Goal: Task Accomplishment & Management: Manage account settings

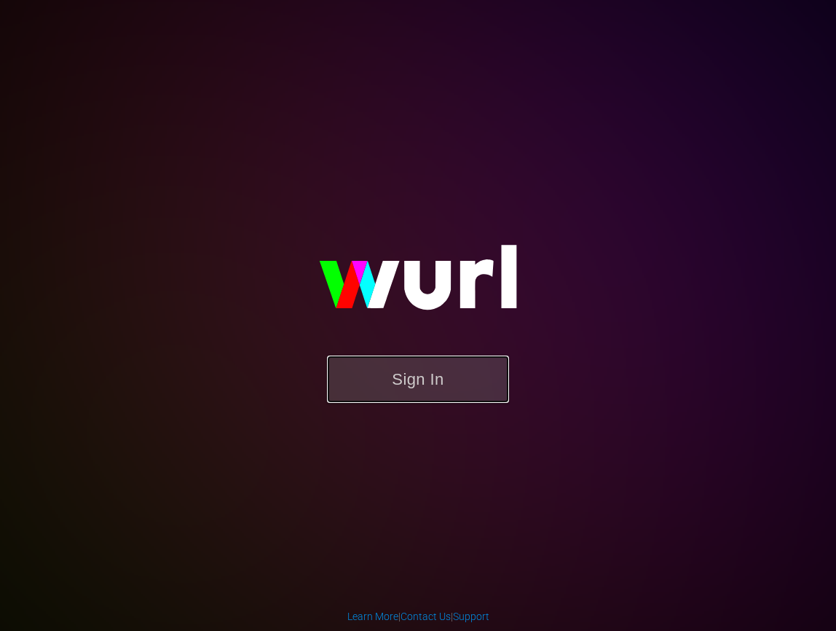
click at [421, 381] on button "Sign In" at bounding box center [418, 379] width 182 height 47
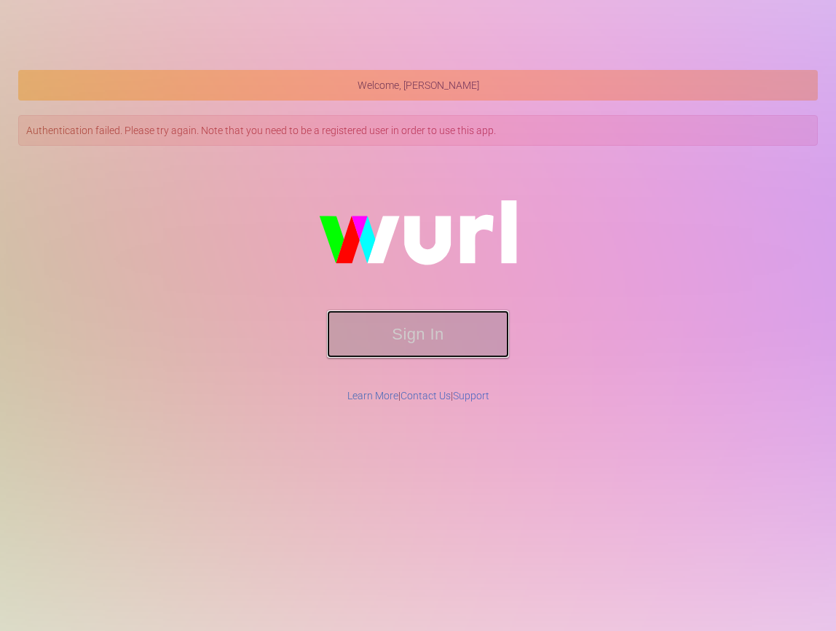
drag, startPoint x: 440, startPoint y: 356, endPoint x: 446, endPoint y: 338, distance: 18.4
click at [440, 356] on button "Sign In" at bounding box center [418, 333] width 182 height 47
drag, startPoint x: 446, startPoint y: 338, endPoint x: 361, endPoint y: 319, distance: 86.6
click at [446, 338] on button "Sign In" at bounding box center [418, 333] width 182 height 47
click at [388, 318] on button "Sign In" at bounding box center [418, 333] width 182 height 47
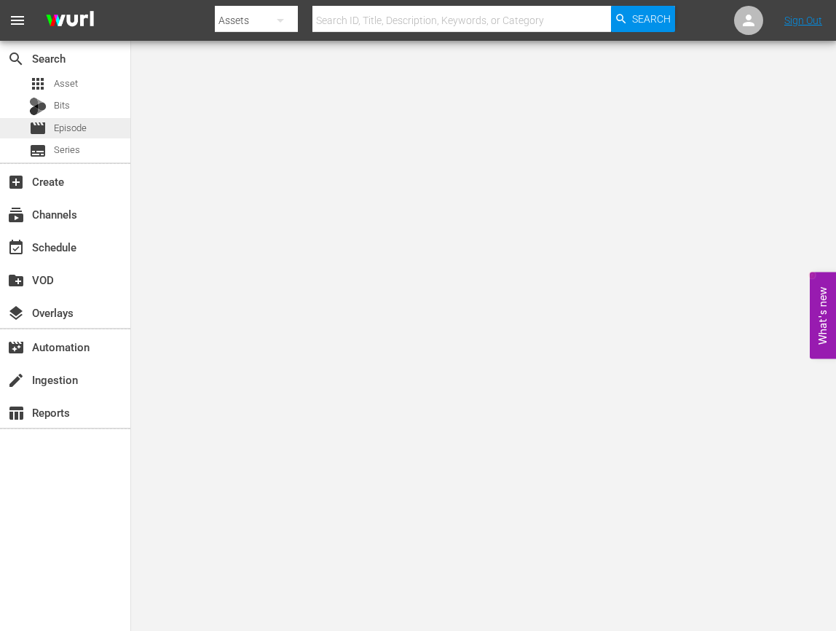
click at [56, 132] on span "Episode" at bounding box center [70, 128] width 33 height 15
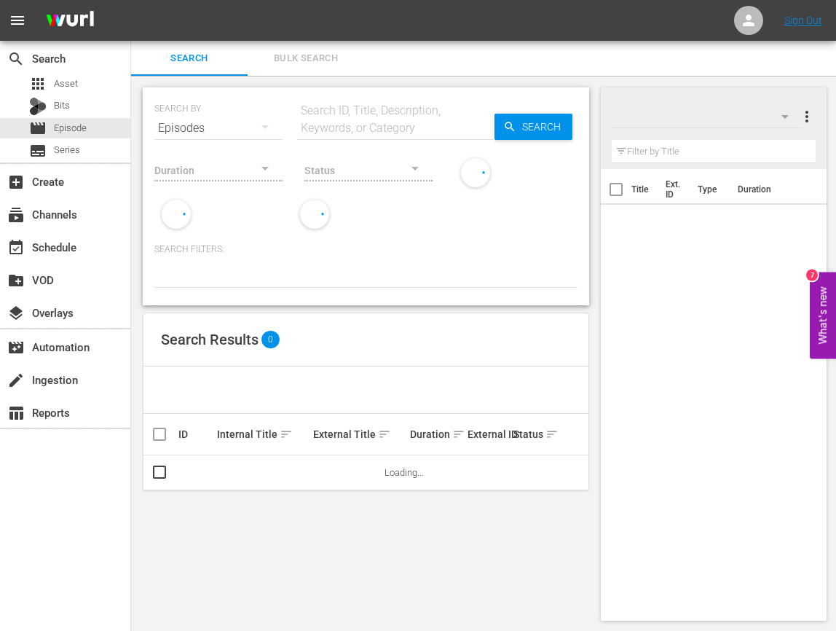
click at [727, 144] on input "text" at bounding box center [713, 151] width 203 height 23
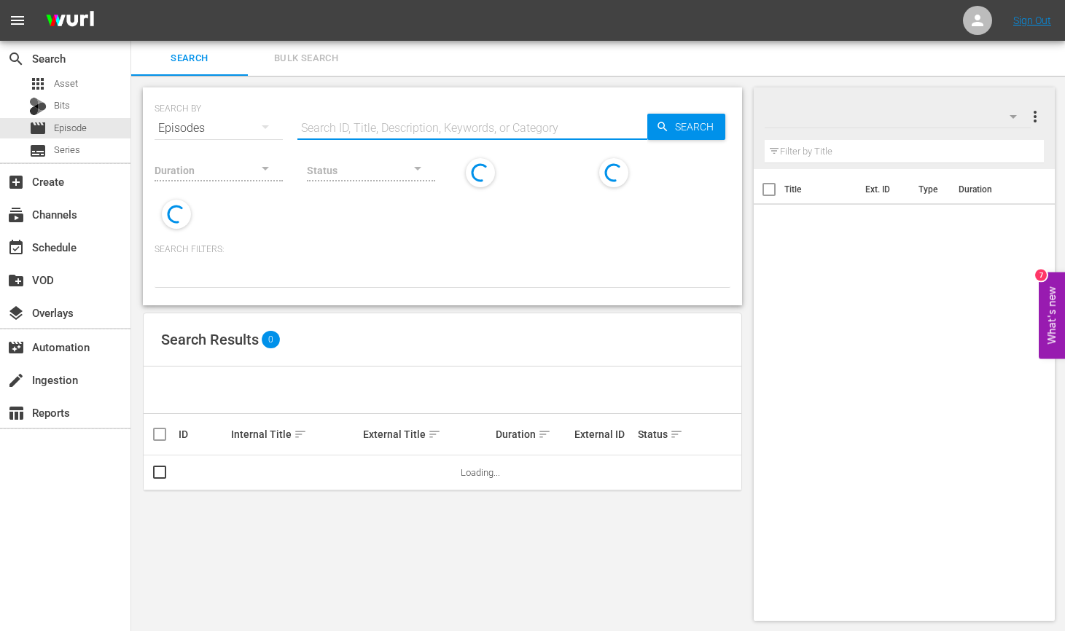
click at [394, 130] on input "text" at bounding box center [472, 128] width 350 height 35
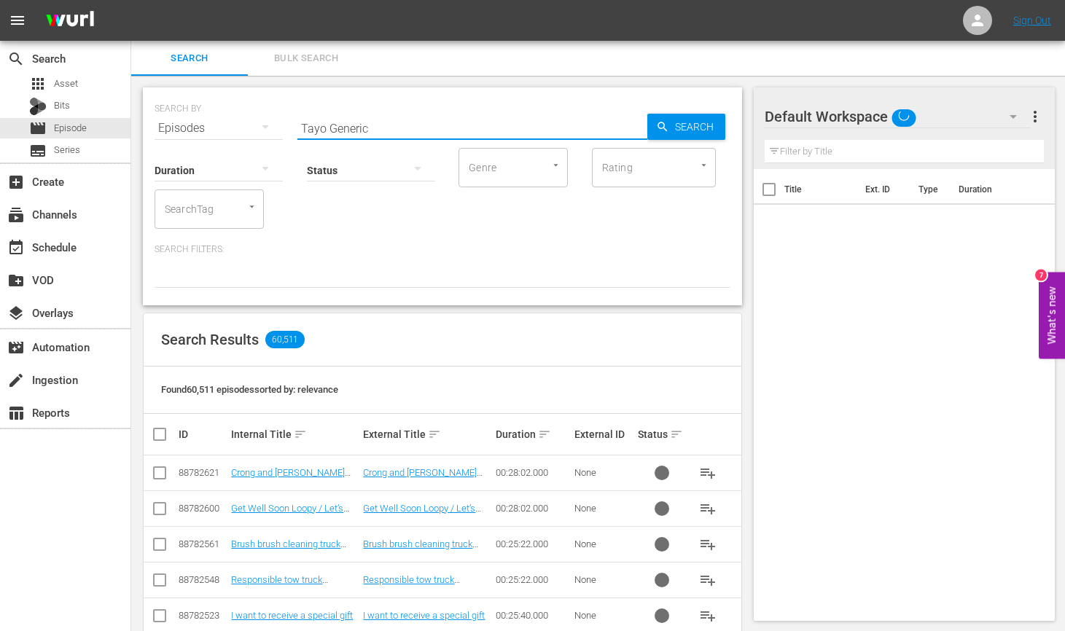
type input "Tayo Generic"
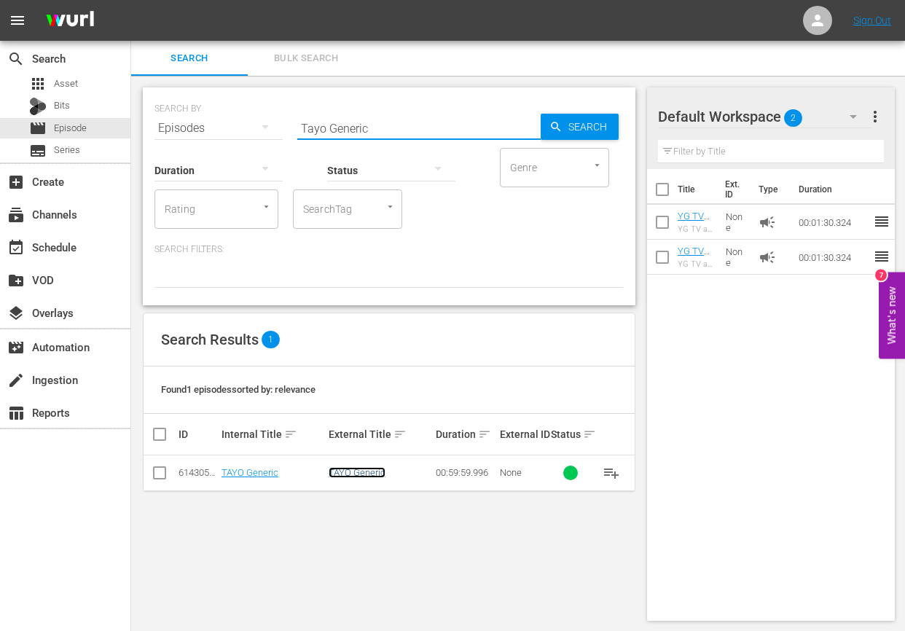
click at [353, 476] on link "TAYO Generic" at bounding box center [357, 472] width 57 height 11
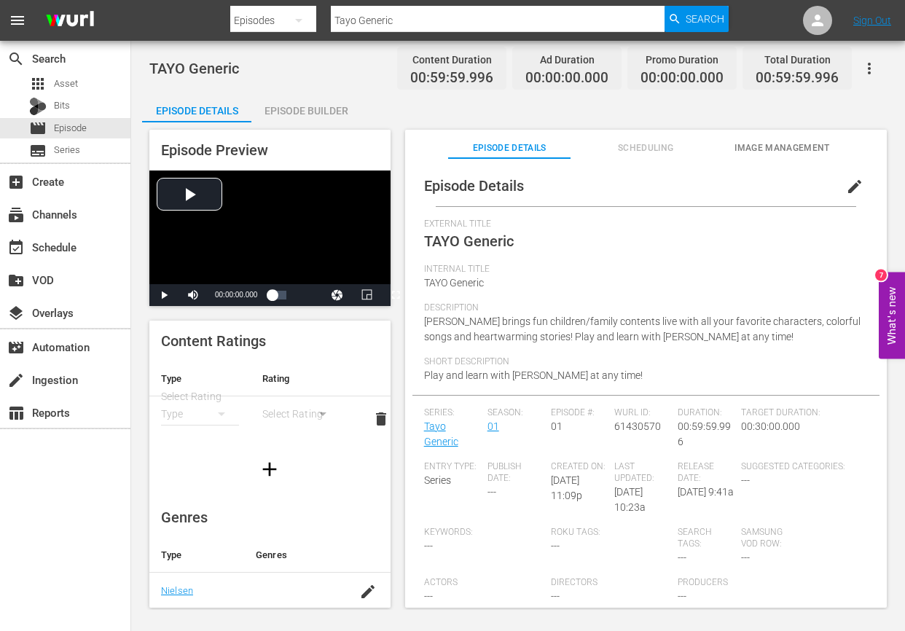
click at [192, 473] on div at bounding box center [269, 469] width 241 height 41
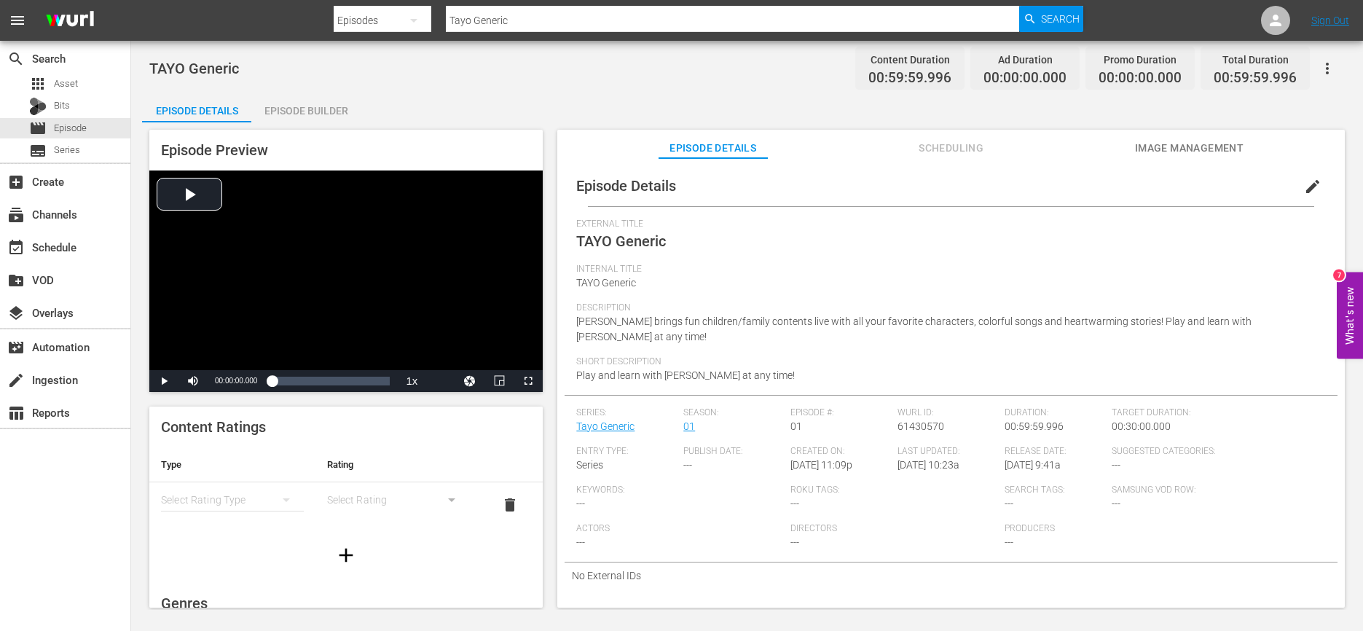
click at [836, 141] on span "Scheduling" at bounding box center [951, 148] width 109 height 18
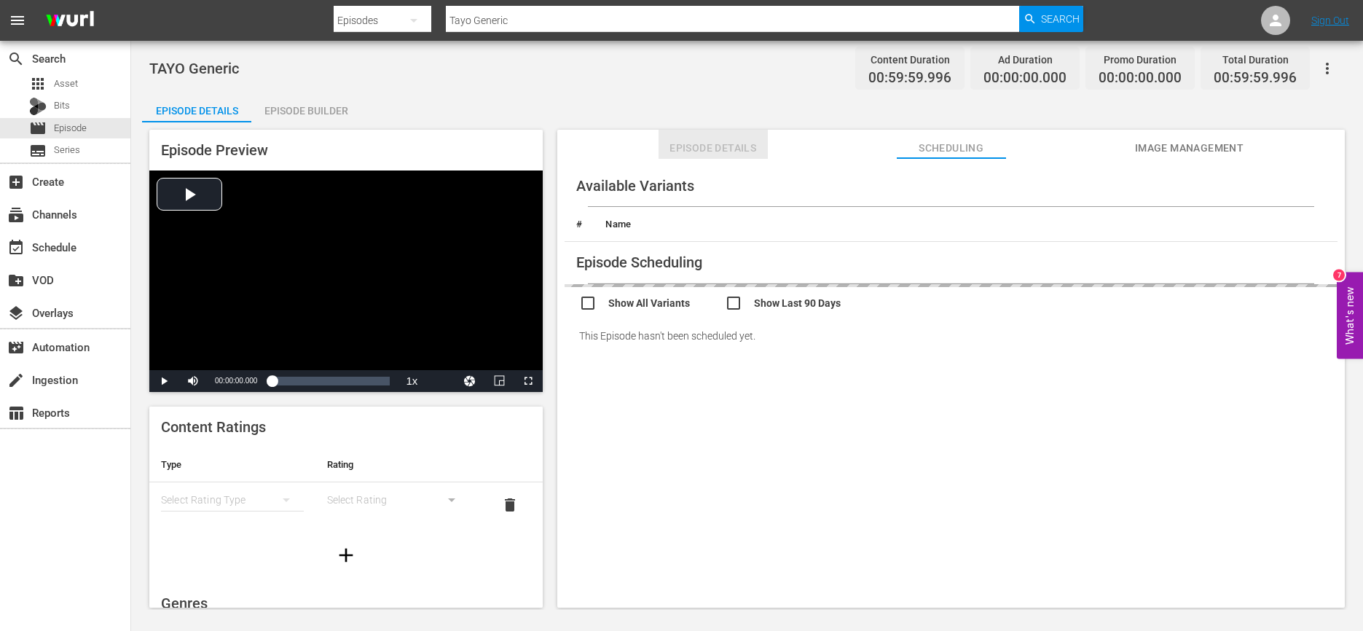
click at [758, 151] on span "Episode Details" at bounding box center [713, 148] width 109 height 18
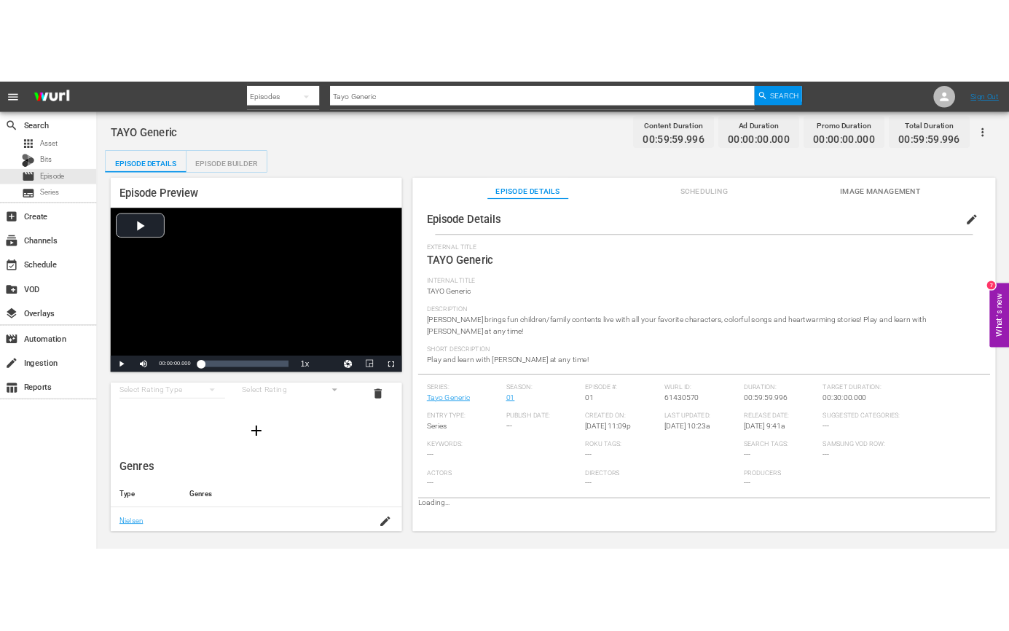
scroll to position [71, 0]
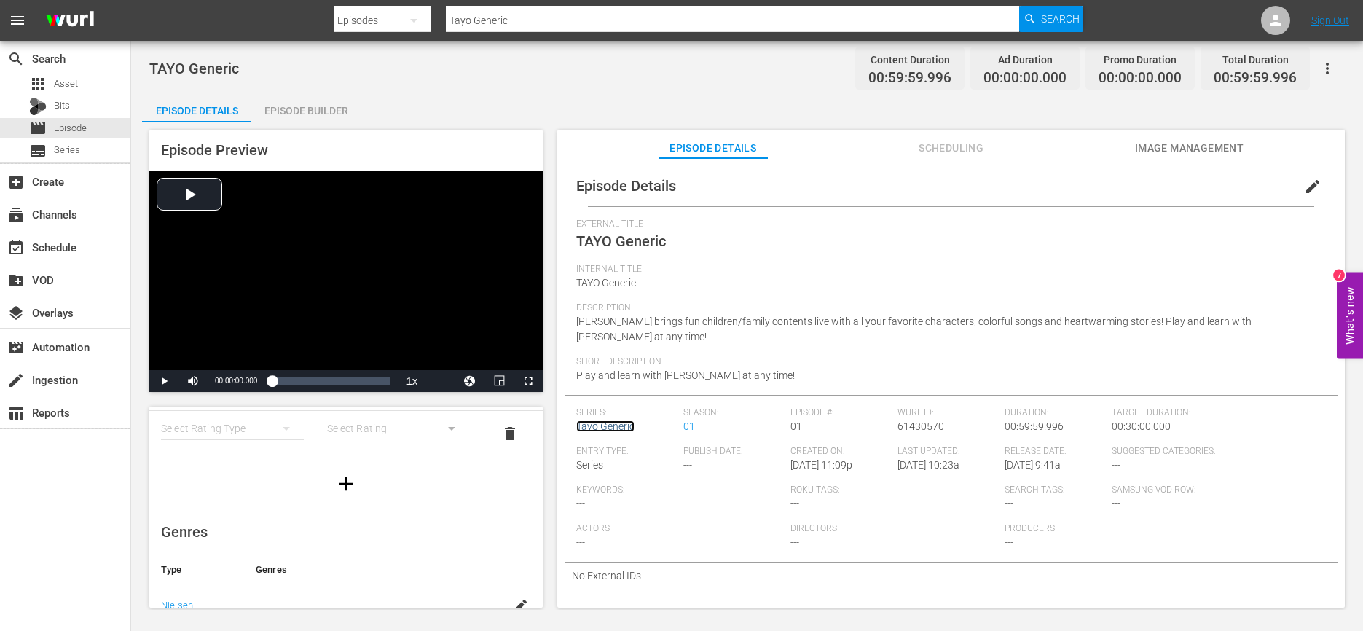
click at [598, 420] on link "Tayo Generic" at bounding box center [605, 426] width 58 height 12
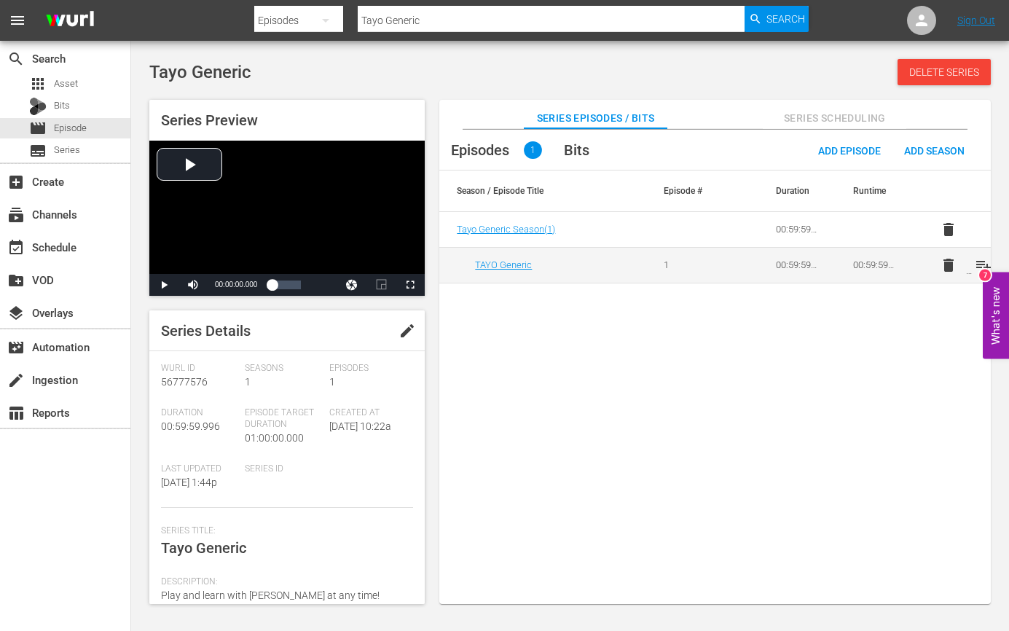
scroll to position [149, 0]
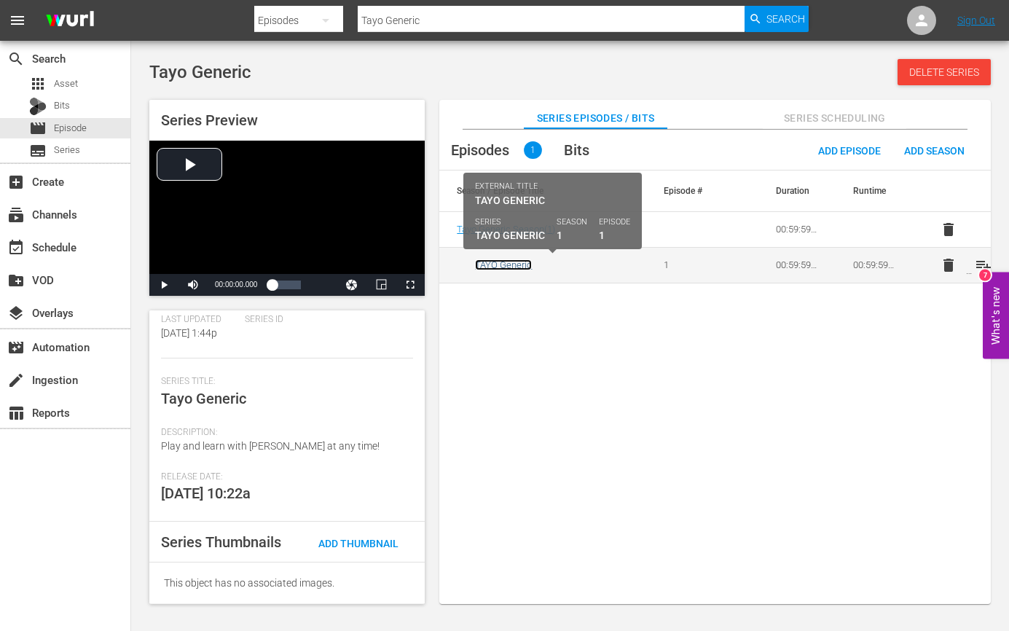
click at [506, 264] on link "TAYO Generic" at bounding box center [503, 264] width 57 height 11
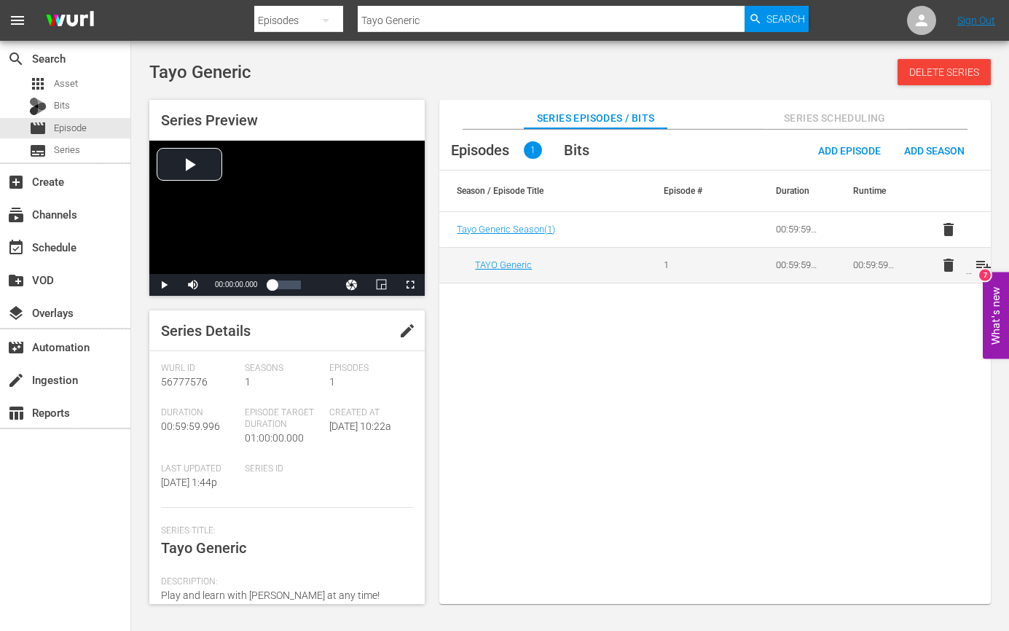
scroll to position [149, 0]
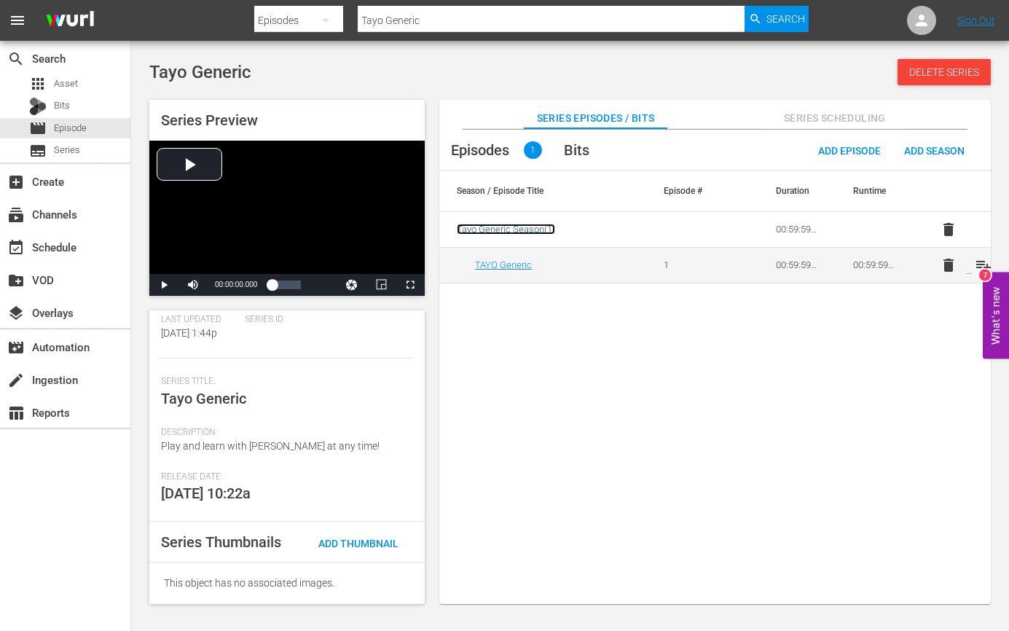
click at [538, 230] on span "Tayo Generic Season ( 1 )" at bounding box center [506, 229] width 98 height 11
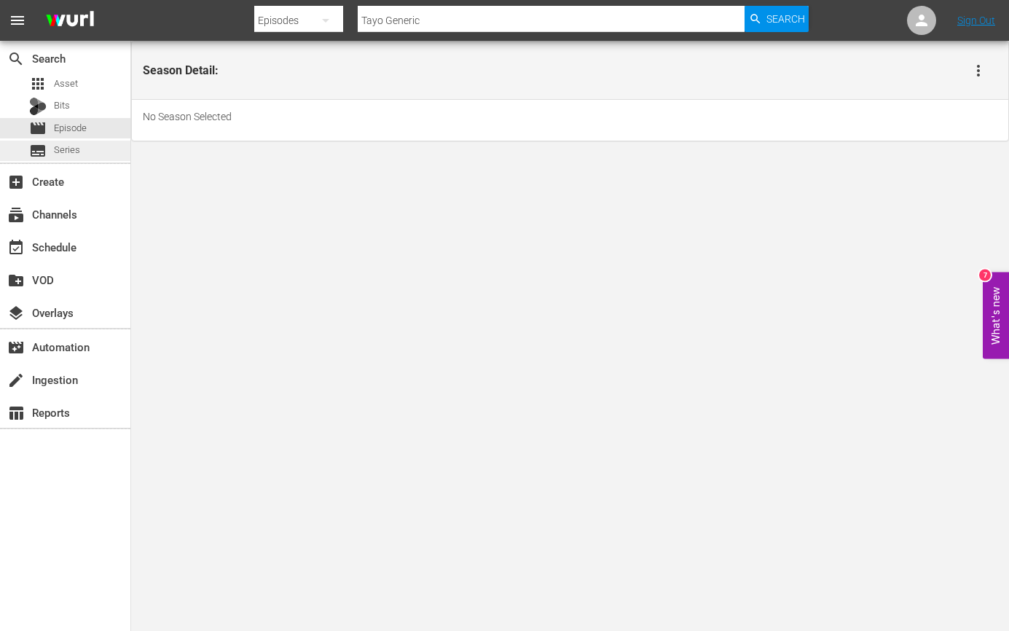
click at [73, 146] on span "Series" at bounding box center [67, 150] width 26 height 15
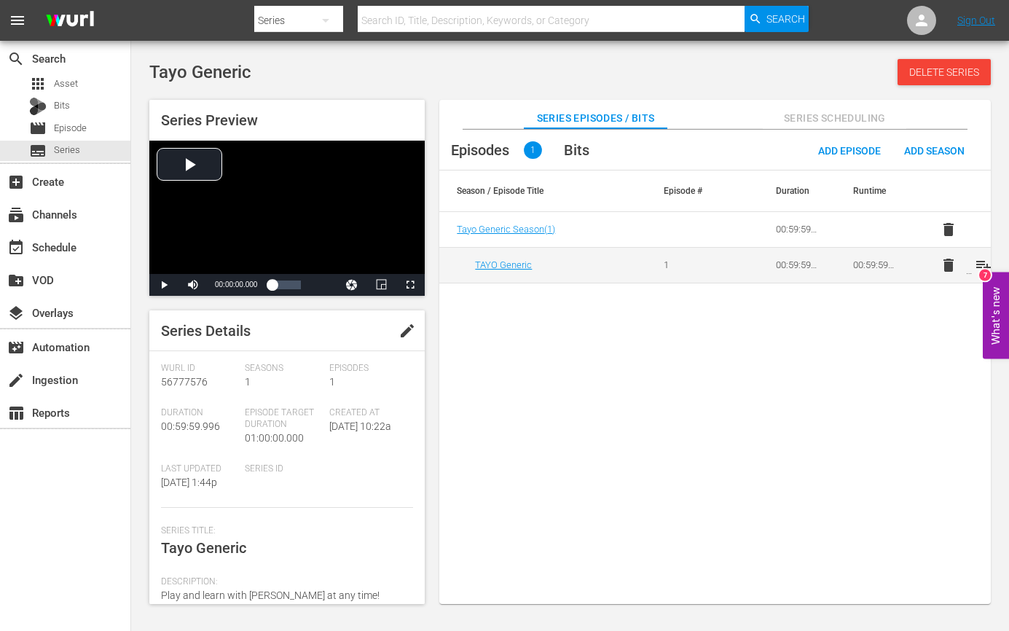
scroll to position [149, 0]
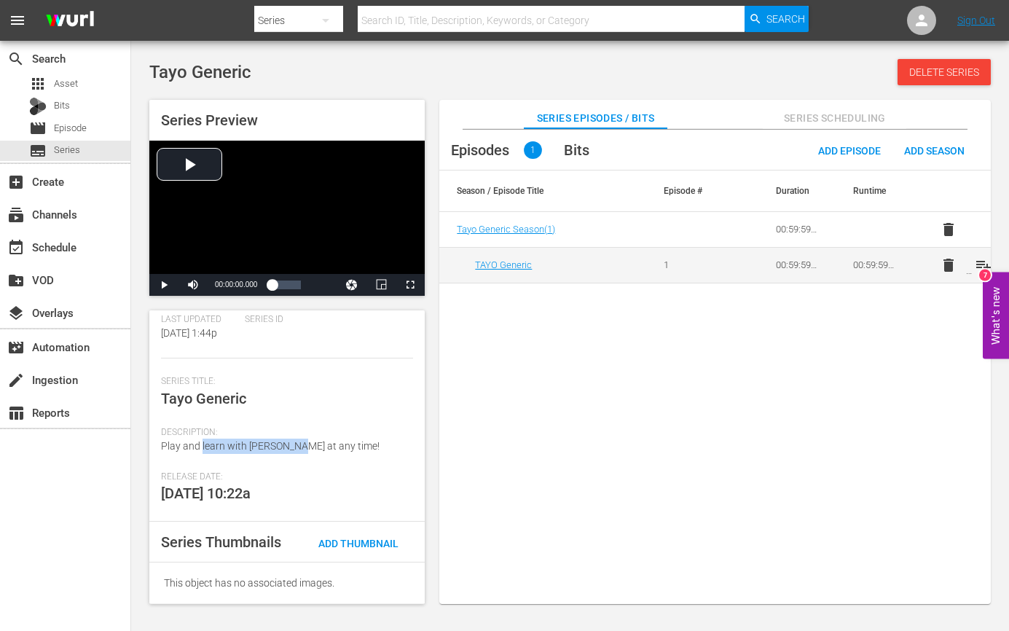
drag, startPoint x: 291, startPoint y: 445, endPoint x: 201, endPoint y: 448, distance: 90.4
click at [200, 450] on span "Play and learn with Tayo+ at any time!" at bounding box center [270, 446] width 219 height 12
click at [201, 448] on span "Play and learn with Tayo+ at any time!" at bounding box center [270, 446] width 219 height 12
drag, startPoint x: 183, startPoint y: 445, endPoint x: 328, endPoint y: 442, distance: 145.0
click at [272, 447] on span "Play and learn with Tayo+ at any time!" at bounding box center [270, 446] width 219 height 12
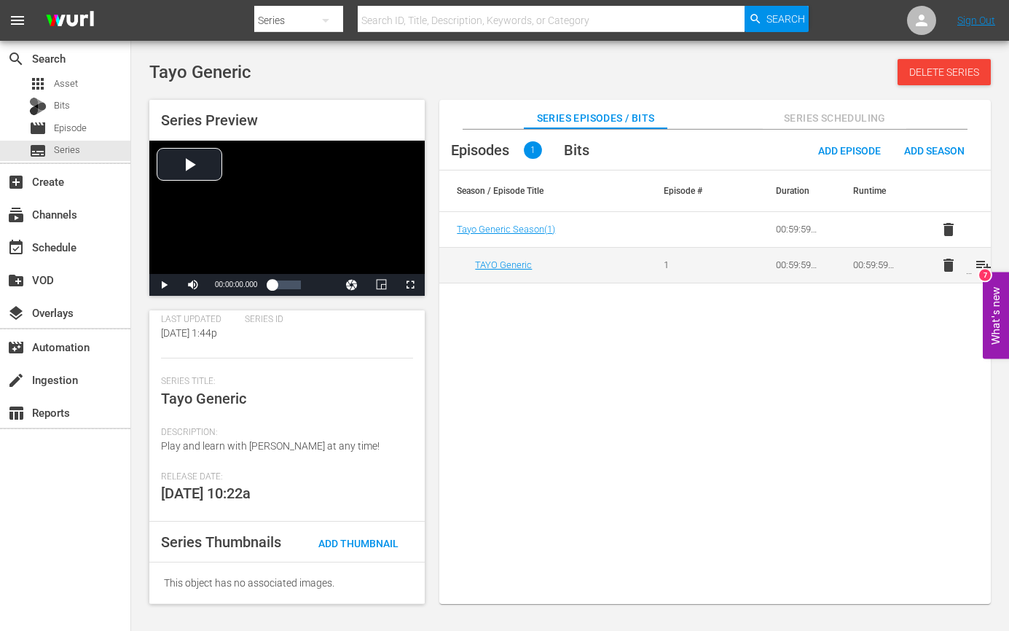
click at [329, 442] on div "Description: Play and learn with Tayo+ at any time!" at bounding box center [287, 449] width 252 height 44
click at [337, 547] on span "Add Thumbnail" at bounding box center [358, 544] width 103 height 12
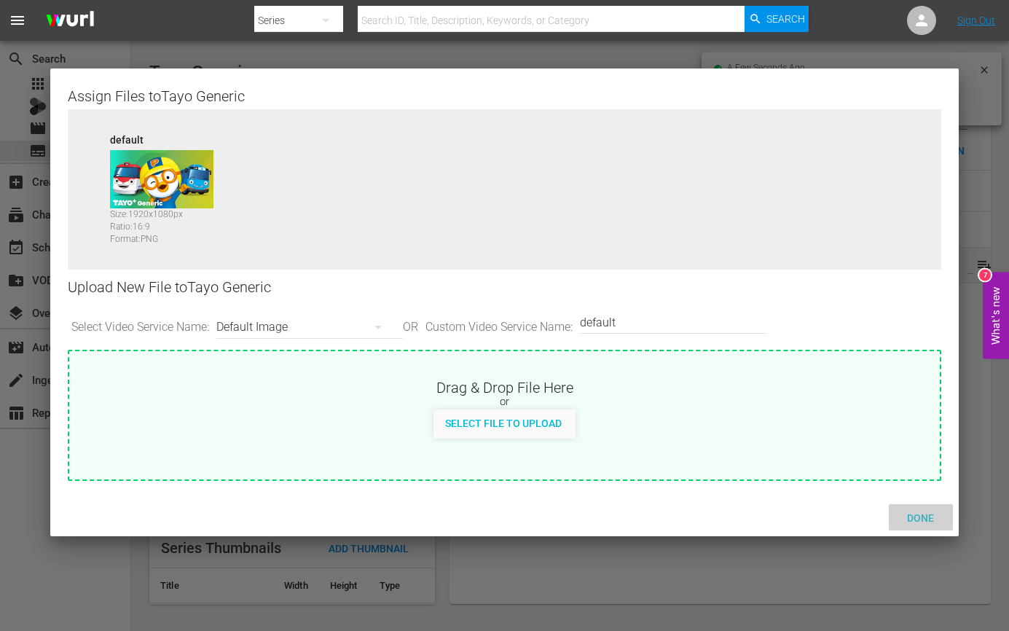
drag, startPoint x: 930, startPoint y: 514, endPoint x: 769, endPoint y: 469, distance: 167.9
click at [836, 514] on span "Done" at bounding box center [920, 518] width 50 height 12
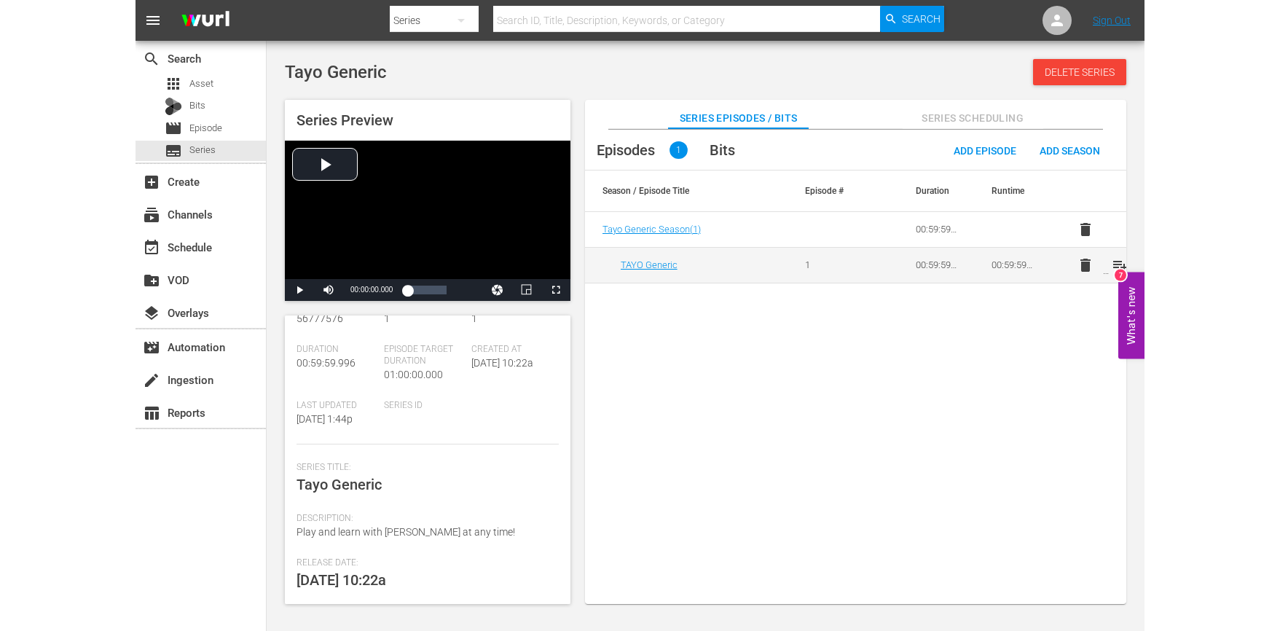
scroll to position [0, 0]
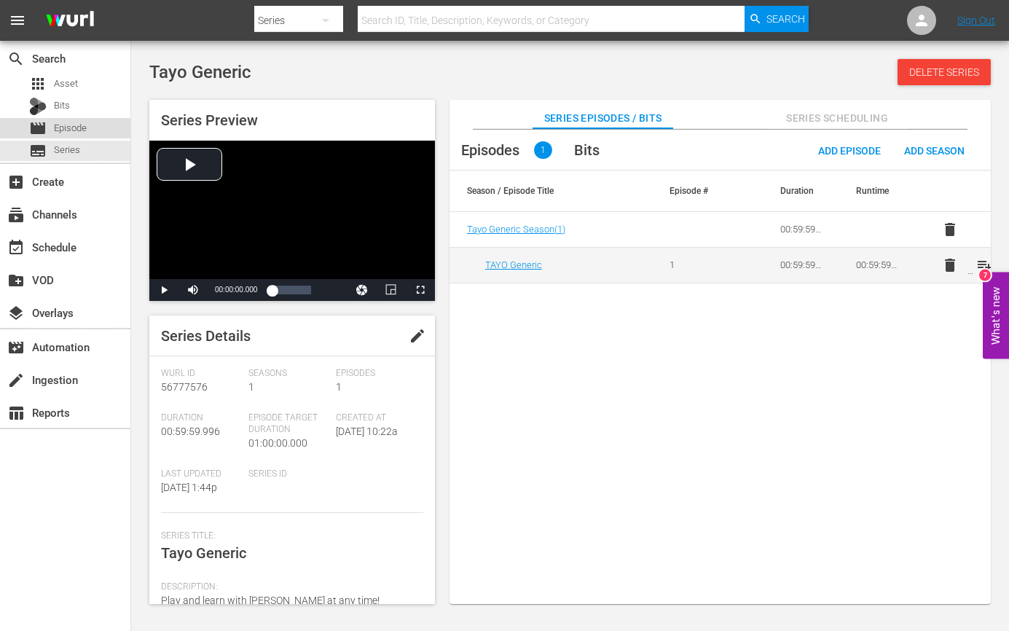
click at [74, 133] on span "Episode" at bounding box center [70, 128] width 33 height 15
click at [506, 266] on link "TAYO Generic" at bounding box center [513, 264] width 57 height 11
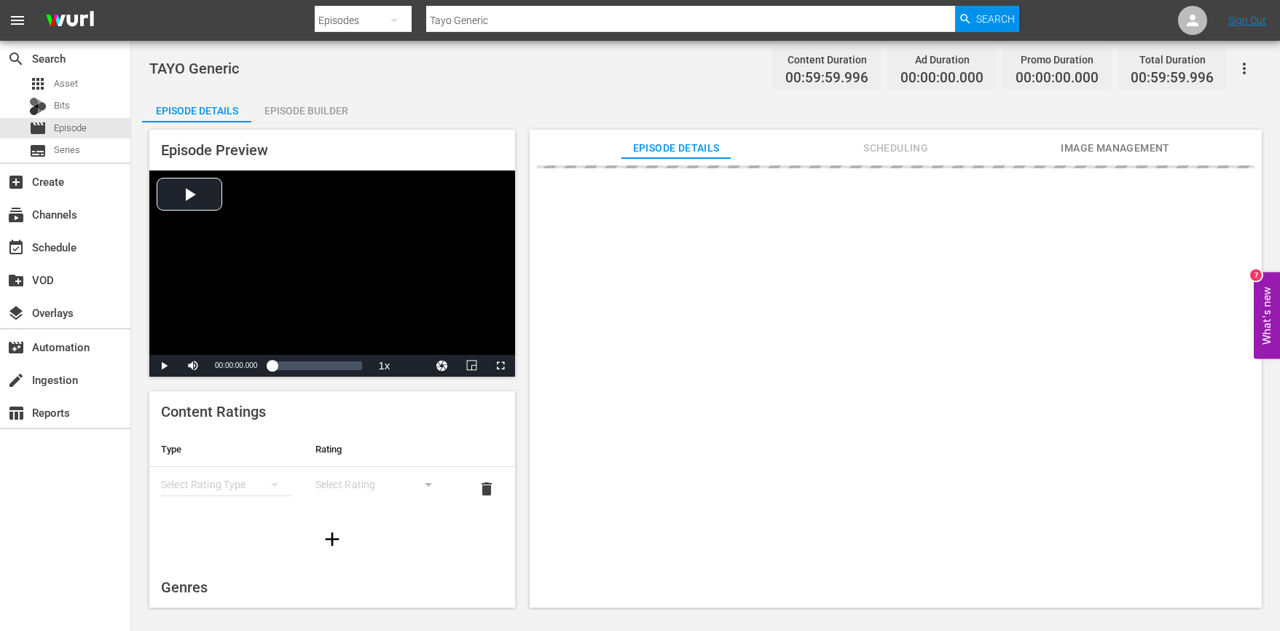
drag, startPoint x: 865, startPoint y: 536, endPoint x: 630, endPoint y: 571, distance: 238.0
click at [836, 536] on div at bounding box center [896, 389] width 732 height 463
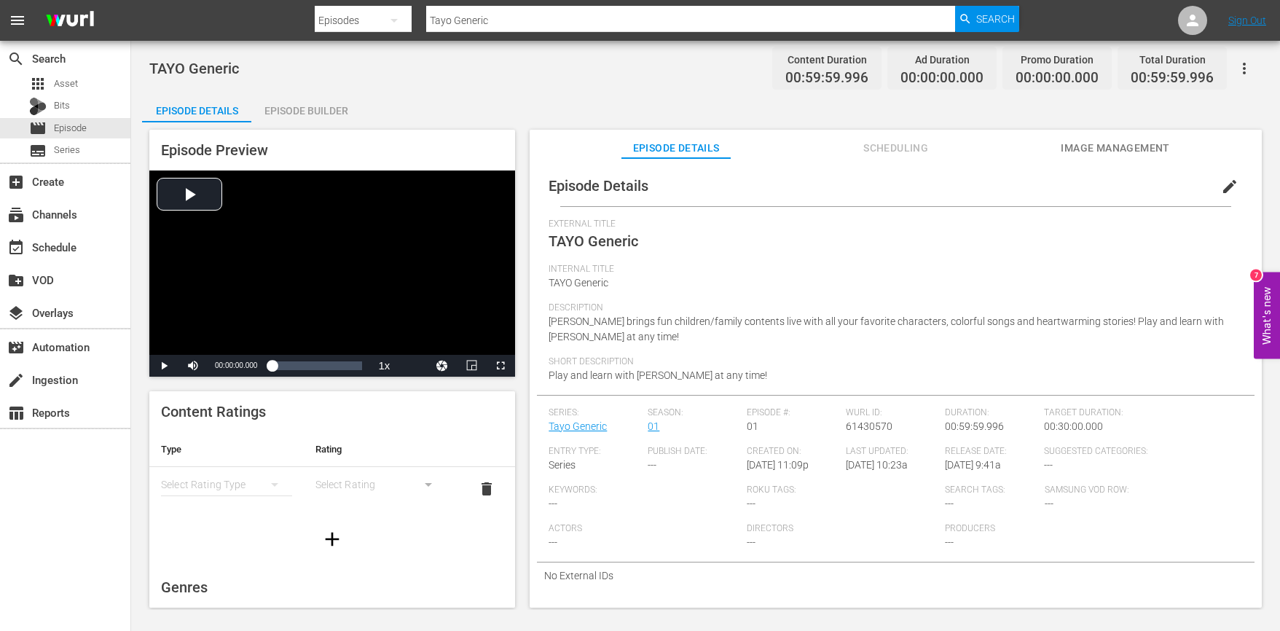
scroll to position [305, 0]
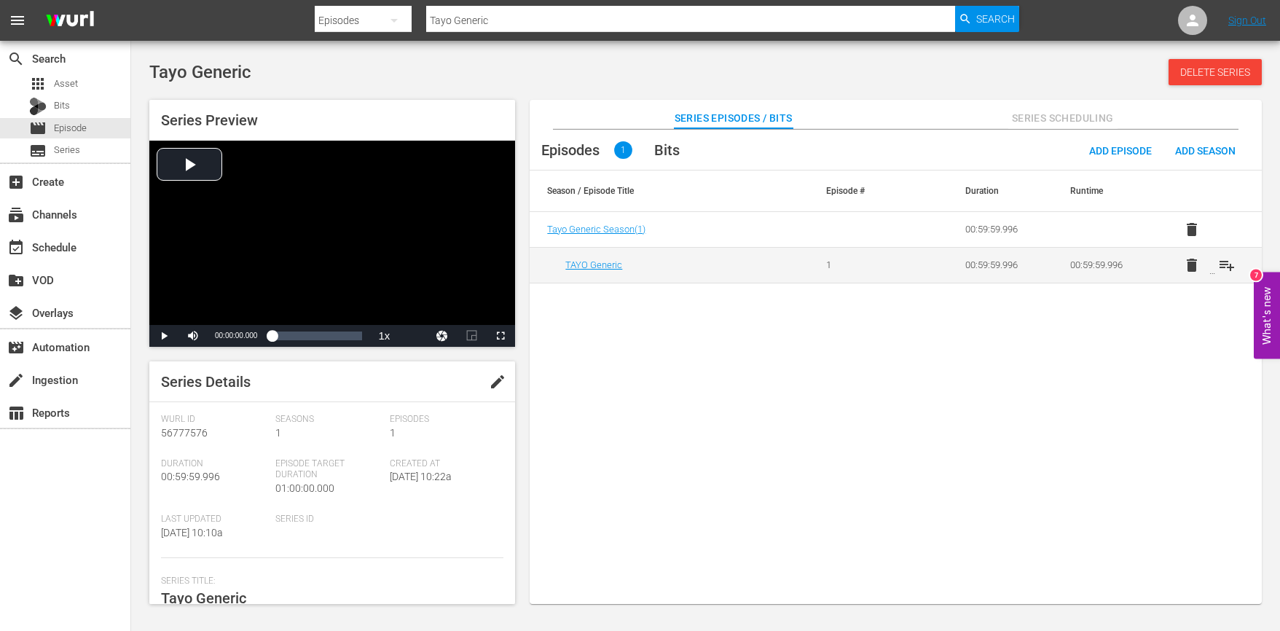
scroll to position [229, 0]
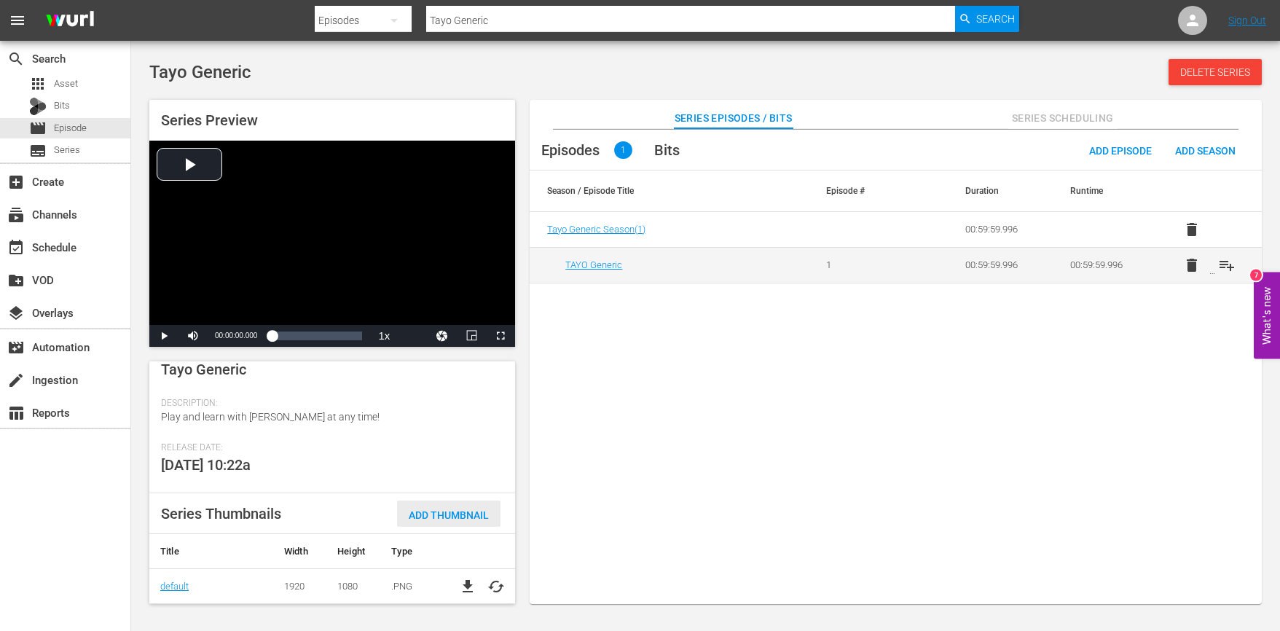
click at [433, 506] on div "Add Thumbnail" at bounding box center [448, 514] width 103 height 27
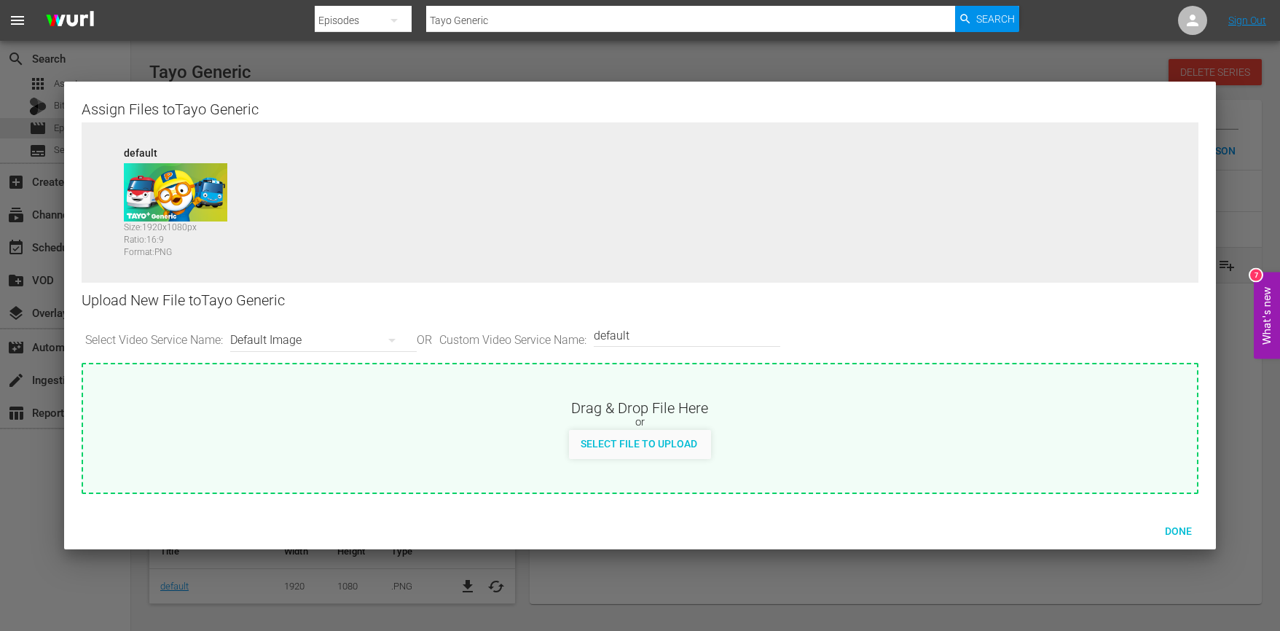
click at [336, 340] on div "Default Image" at bounding box center [319, 340] width 179 height 41
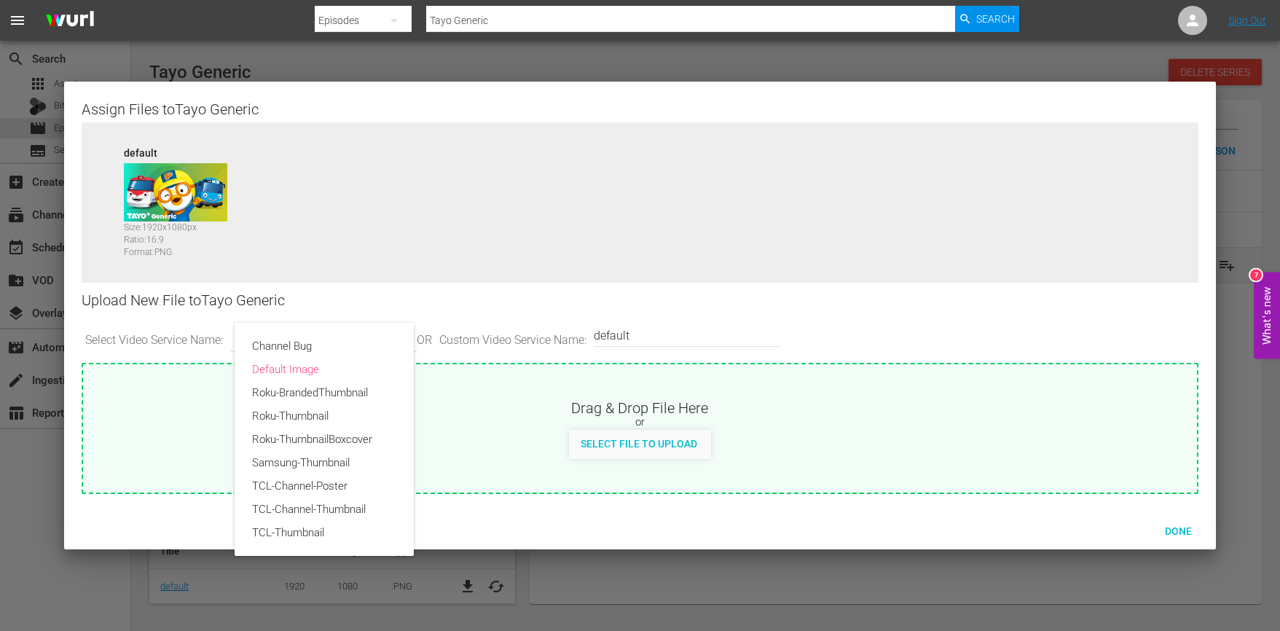
click at [665, 330] on div "Channel Bug Default Image Roku-BrandedThumbnail Roku-Thumbnail Roku-ThumbnailBo…" at bounding box center [640, 315] width 1280 height 631
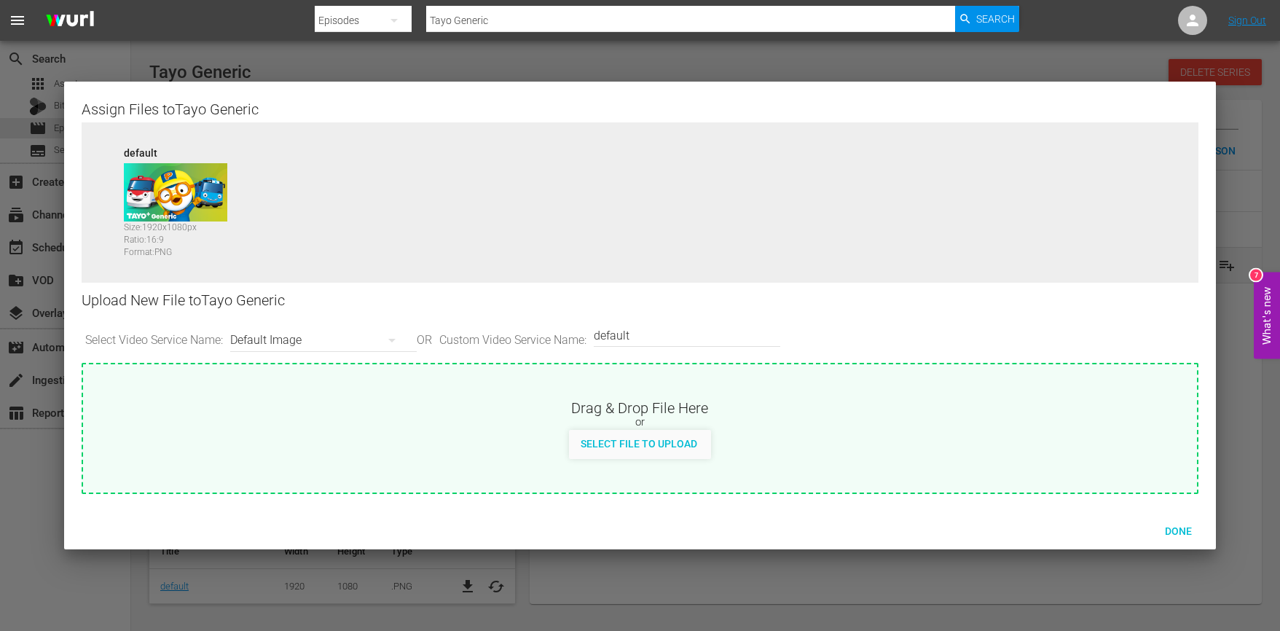
click at [699, 281] on div "default Size: 1920 x 1080 px Ratio: 16:9 Format: PNG" at bounding box center [640, 213] width 1117 height 182
click at [405, 342] on button "button" at bounding box center [392, 340] width 35 height 35
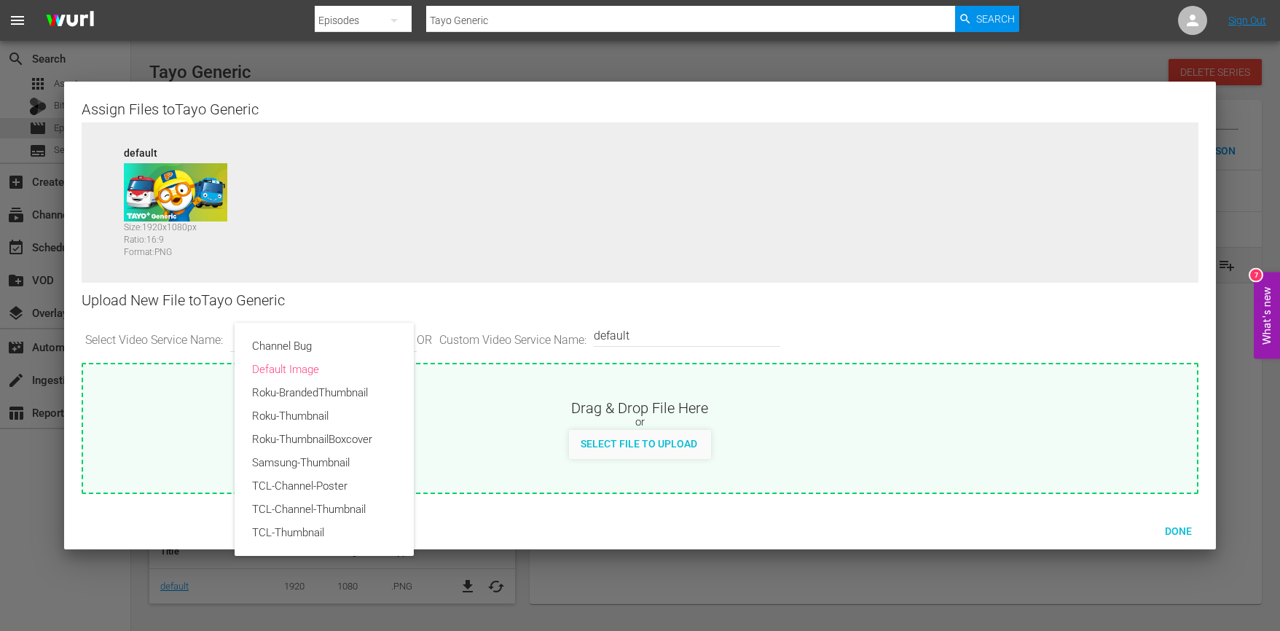
click at [775, 575] on div "Channel Bug Default Image Roku-BrandedThumbnail Roku-Thumbnail Roku-ThumbnailBo…" at bounding box center [640, 315] width 1280 height 631
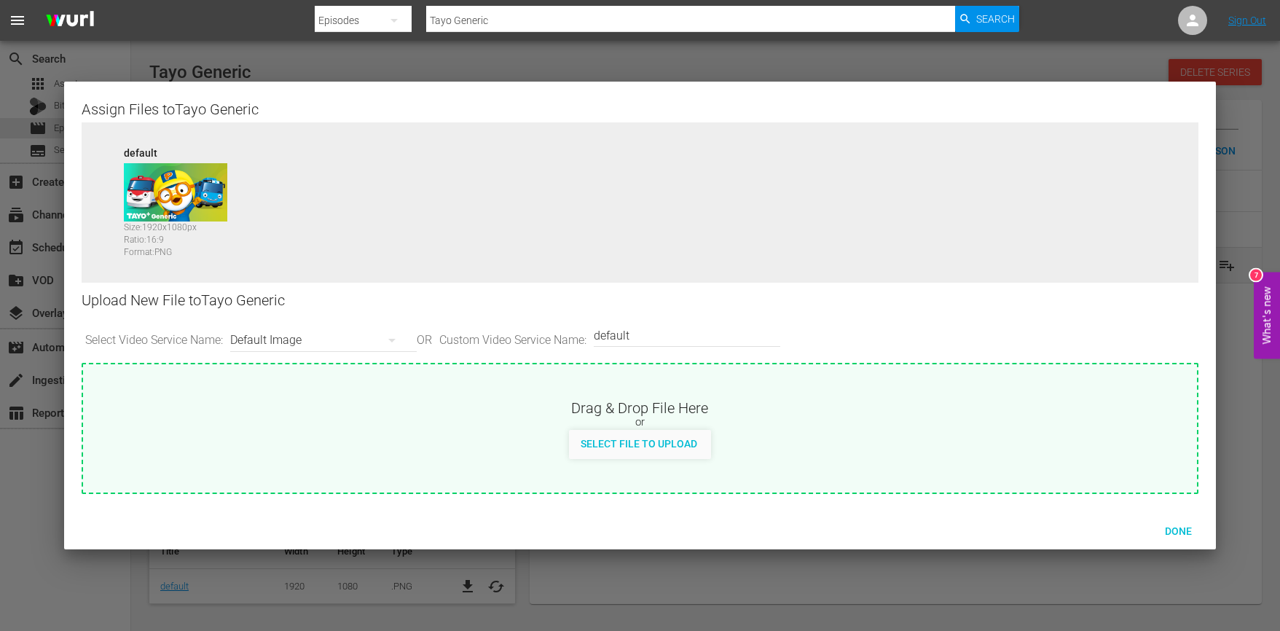
click at [716, 573] on div "Channel Bug Default Image Roku-BrandedThumbnail Roku-Thumbnail Roku-ThumbnailBo…" at bounding box center [640, 315] width 1280 height 631
drag, startPoint x: 460, startPoint y: 495, endPoint x: 800, endPoint y: 463, distance: 341.0
click at [462, 495] on div "Assign Files to Tayo Generic Source default Size: 1920 x 1080 px Ratio: 16:9 Fo…" at bounding box center [640, 297] width 1152 height 431
click at [836, 135] on div at bounding box center [640, 315] width 1280 height 631
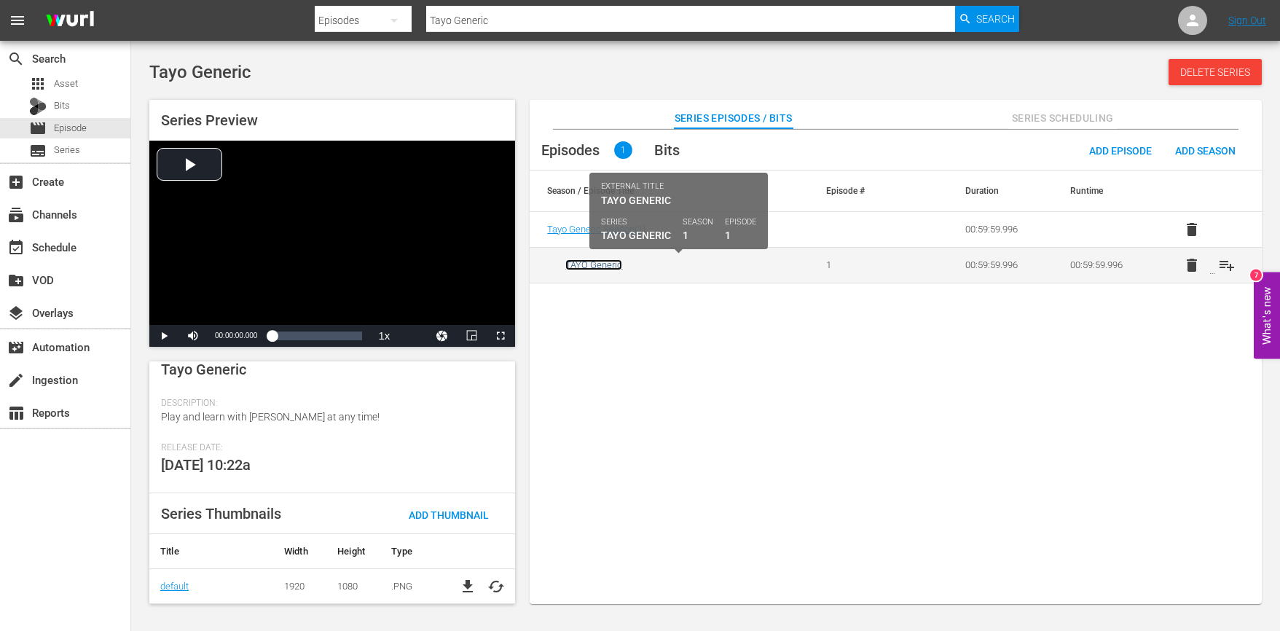
click at [593, 265] on link "TAYO Generic" at bounding box center [593, 264] width 57 height 11
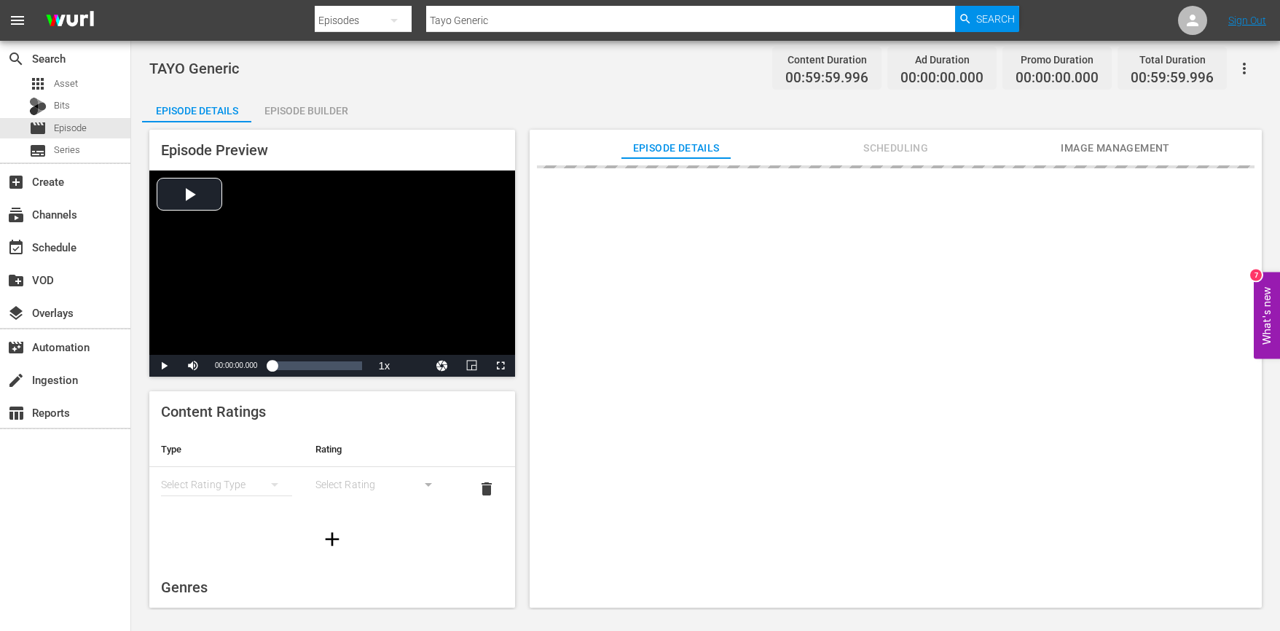
click at [836, 160] on div at bounding box center [896, 389] width 732 height 463
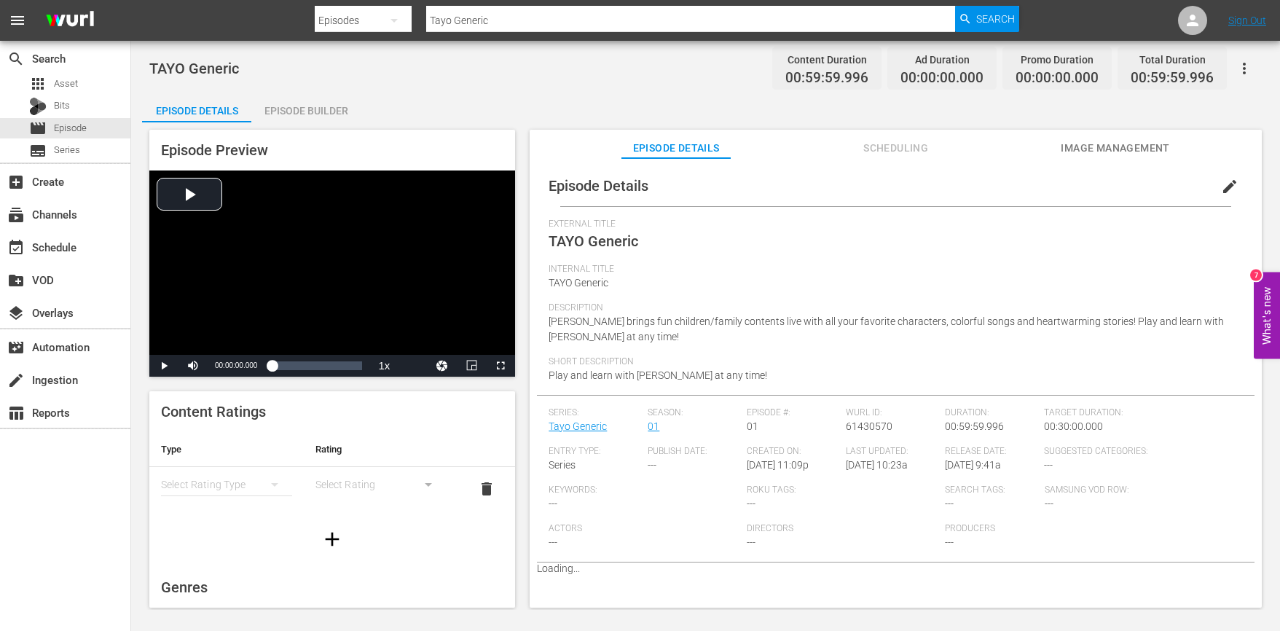
click at [836, 136] on button "Image Management" at bounding box center [1115, 144] width 109 height 29
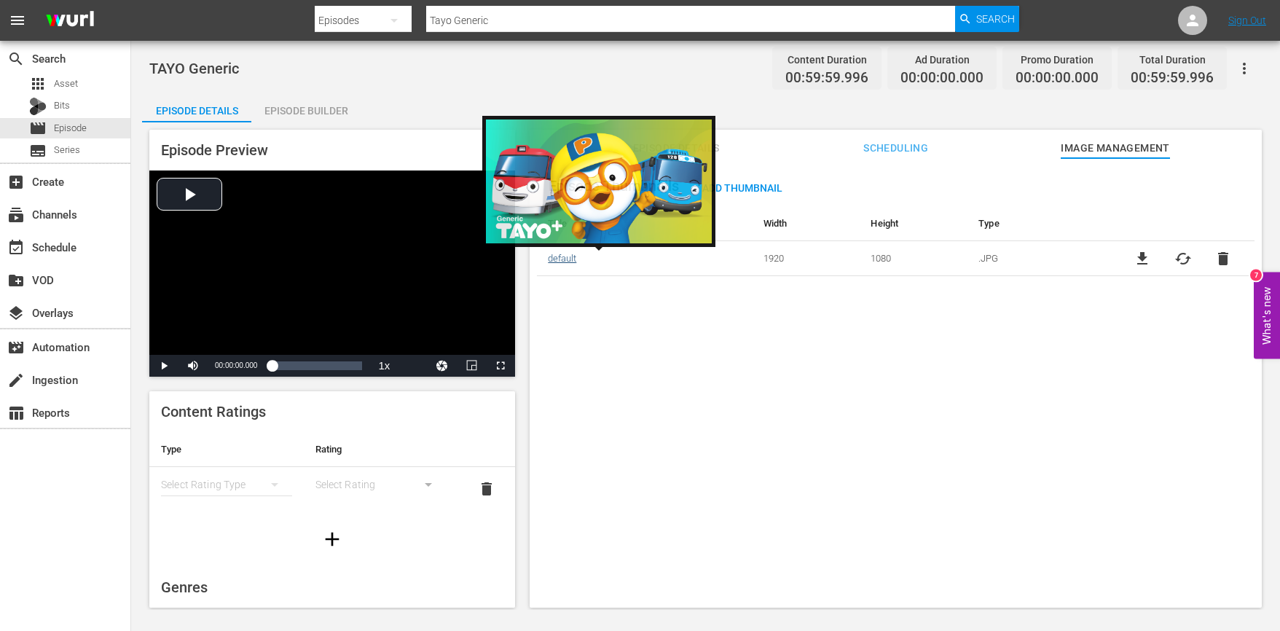
click at [567, 258] on link "default" at bounding box center [562, 258] width 28 height 11
click at [560, 260] on link "default" at bounding box center [562, 258] width 28 height 11
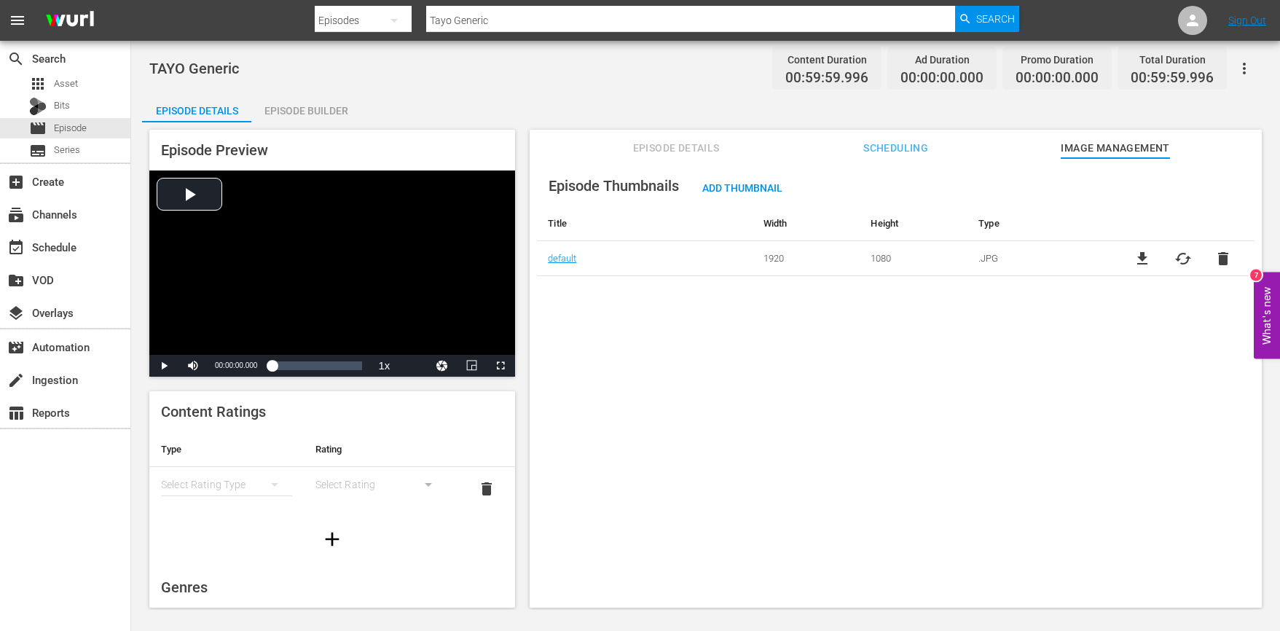
click at [597, 302] on div "Episode Thumbnails Add Thumbnail Title Width Height Type default 1920 1080 .JPG…" at bounding box center [896, 389] width 732 height 463
click at [64, 125] on span "Episode" at bounding box center [70, 128] width 33 height 15
